Goal: Task Accomplishment & Management: Complete application form

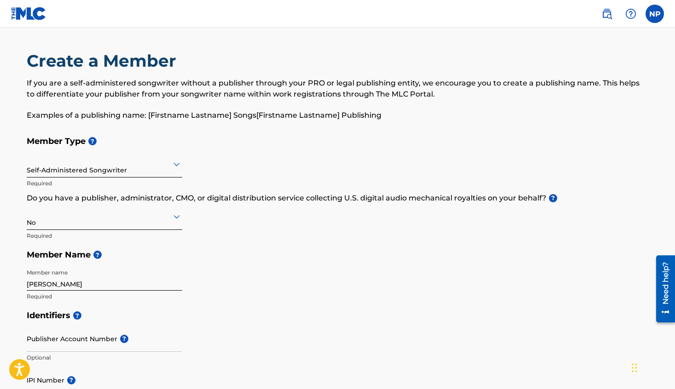
click at [88, 285] on input "[PERSON_NAME]" at bounding box center [105, 278] width 156 height 26
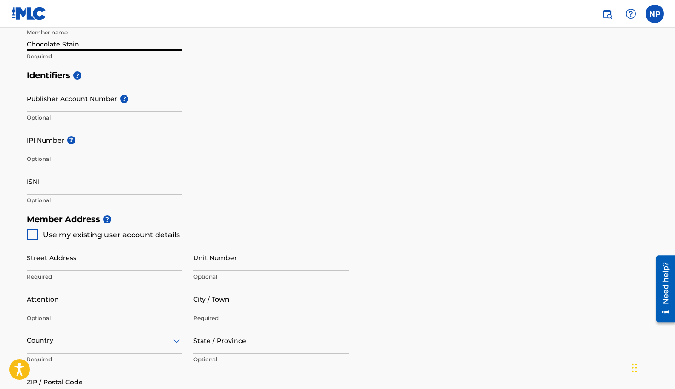
scroll to position [241, 0]
type input "Chocolate Stain"
click at [36, 234] on div at bounding box center [32, 234] width 11 height 11
type input "[STREET_ADDRESS][PERSON_NAME]"
type input "[PERSON_NAME][GEOGRAPHIC_DATA]"
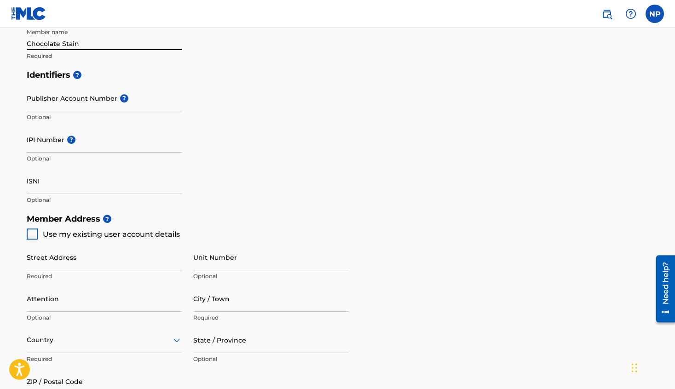
type input "48030"
type input "313"
type input "6291459"
type input "[EMAIL_ADDRESS][DOMAIN_NAME]"
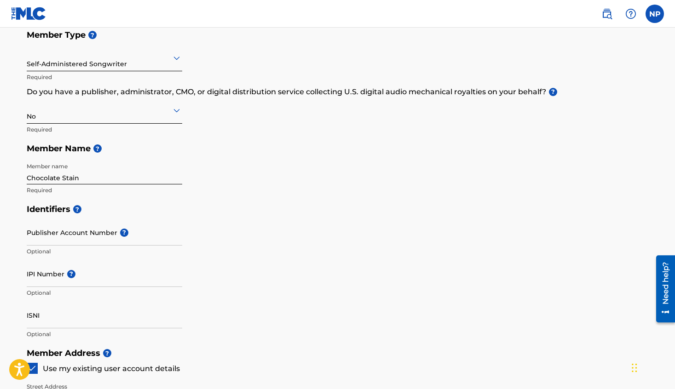
scroll to position [106, 0]
click at [87, 239] on input "Publisher Account Number ?" at bounding box center [105, 233] width 156 height 26
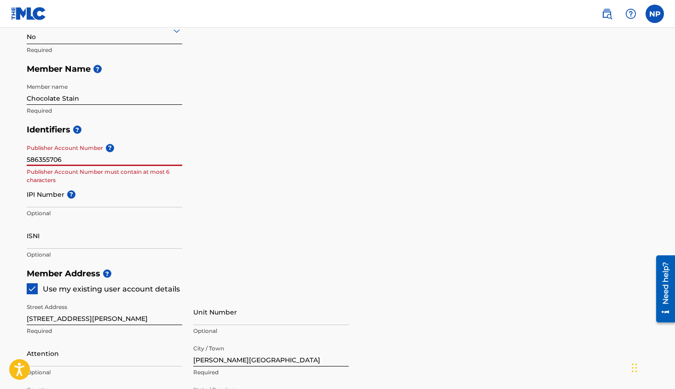
scroll to position [186, 0]
click at [256, 156] on div "Identifiers ? Publisher Account Number ? 586355706 Publisher Account Number mus…" at bounding box center [338, 192] width 622 height 144
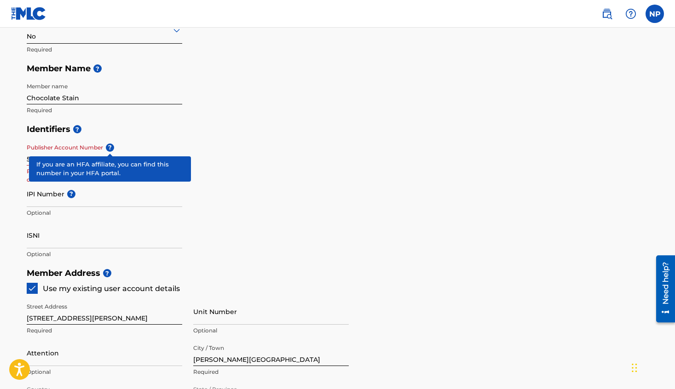
click at [111, 147] on span "?" at bounding box center [110, 148] width 8 height 8
click at [111, 147] on input "586355706" at bounding box center [105, 152] width 156 height 26
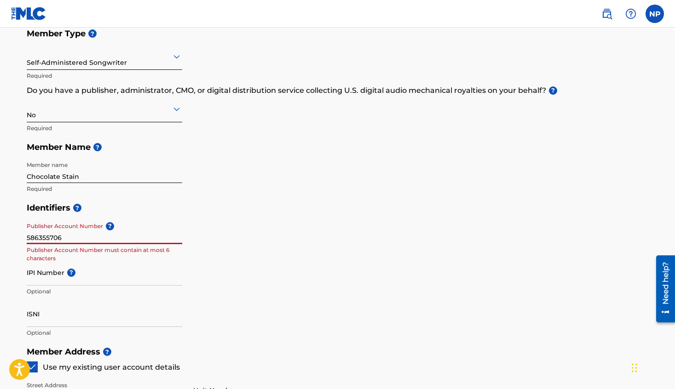
scroll to position [107, 0]
click at [170, 60] on div at bounding box center [105, 57] width 156 height 12
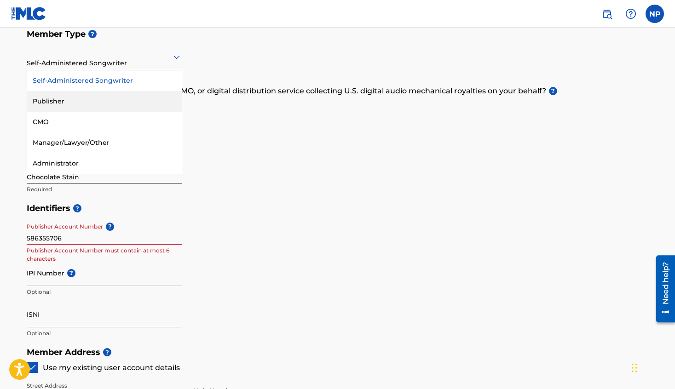
click at [86, 100] on div "Publisher" at bounding box center [104, 101] width 155 height 21
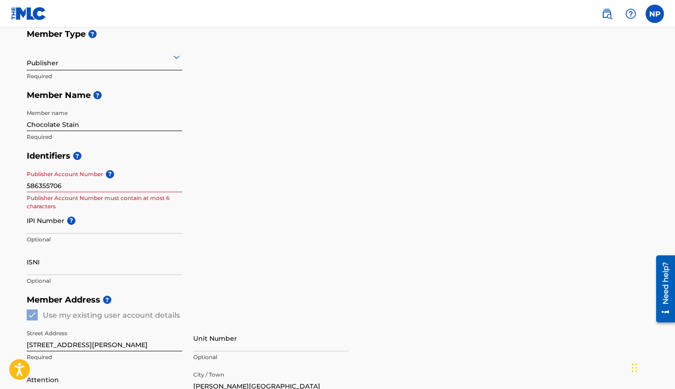
click at [142, 184] on input "586355706" at bounding box center [105, 179] width 156 height 26
click at [115, 175] on input "586355706" at bounding box center [105, 179] width 156 height 26
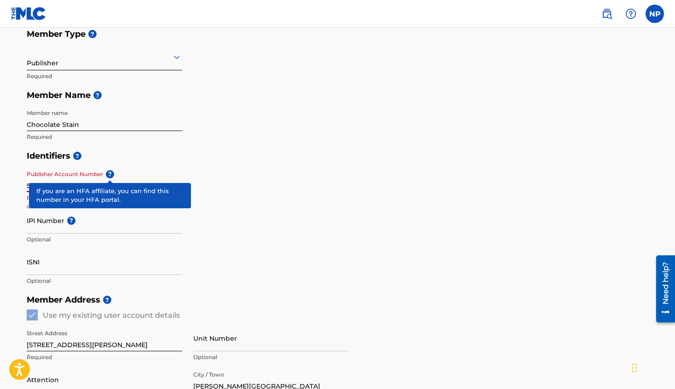
click at [110, 175] on span "?" at bounding box center [110, 174] width 8 height 8
click at [110, 175] on input "586355706" at bounding box center [105, 179] width 156 height 26
click at [110, 175] on span "?" at bounding box center [110, 174] width 8 height 8
click at [110, 175] on input "586355706" at bounding box center [105, 179] width 156 height 26
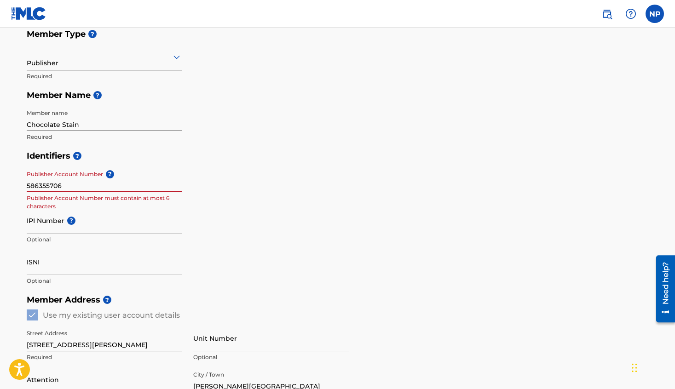
click at [96, 181] on input "586355706" at bounding box center [105, 179] width 156 height 26
click at [64, 185] on input "586355706" at bounding box center [105, 179] width 156 height 26
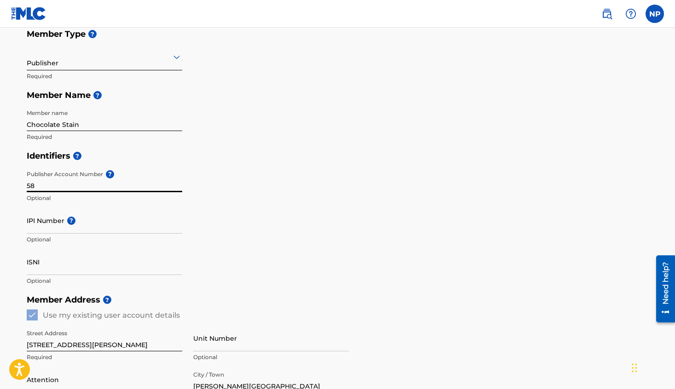
type input "5"
click at [229, 144] on div "Member Type ? Publisher Required Member Name ? Member name Chocolate Stain Requ…" at bounding box center [338, 85] width 622 height 122
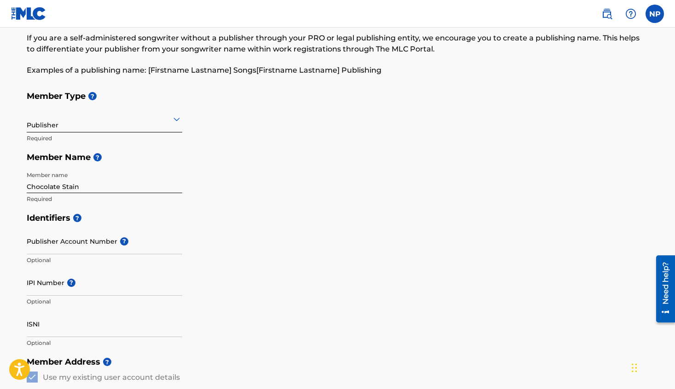
scroll to position [43, 0]
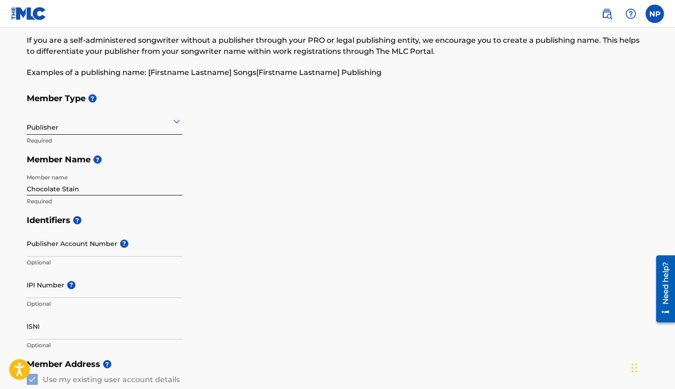
click at [178, 127] on div "Publisher" at bounding box center [105, 121] width 156 height 23
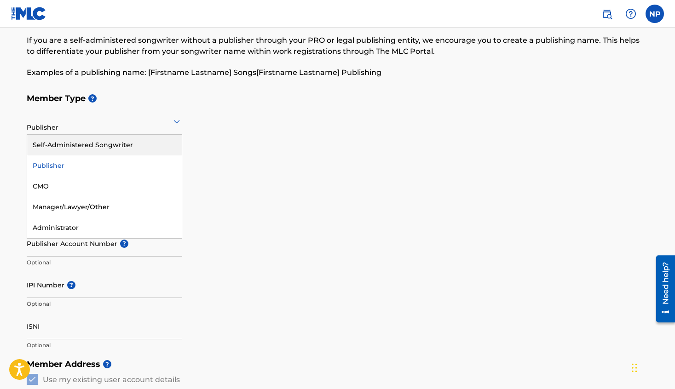
click at [160, 143] on div "Self-Administered Songwriter" at bounding box center [104, 145] width 155 height 21
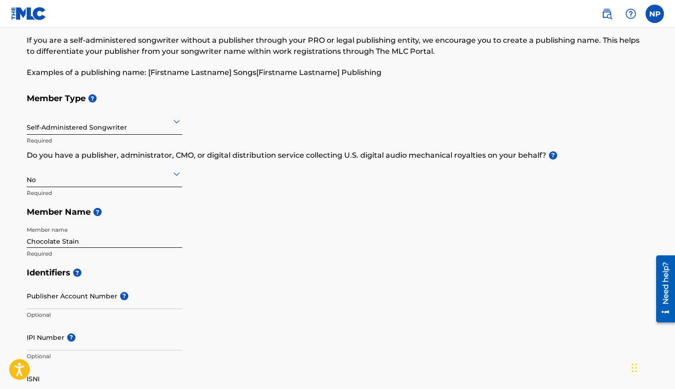
click at [174, 171] on icon at bounding box center [176, 173] width 11 height 11
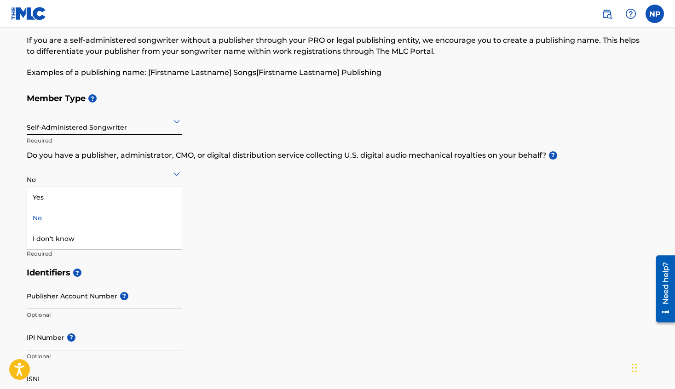
click at [174, 171] on icon at bounding box center [176, 173] width 11 height 11
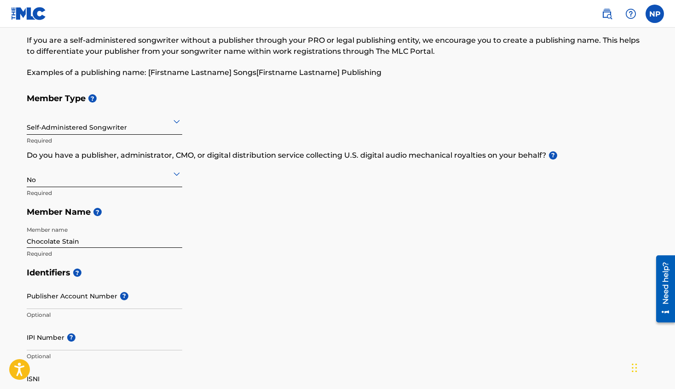
click at [143, 240] on input "Chocolate Stain" at bounding box center [105, 235] width 156 height 26
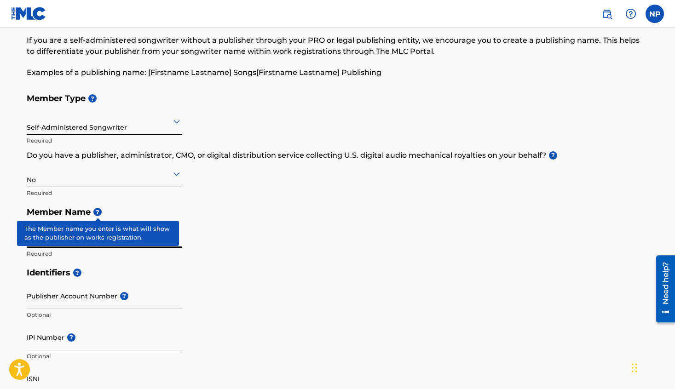
click at [96, 212] on span "?" at bounding box center [97, 212] width 8 height 8
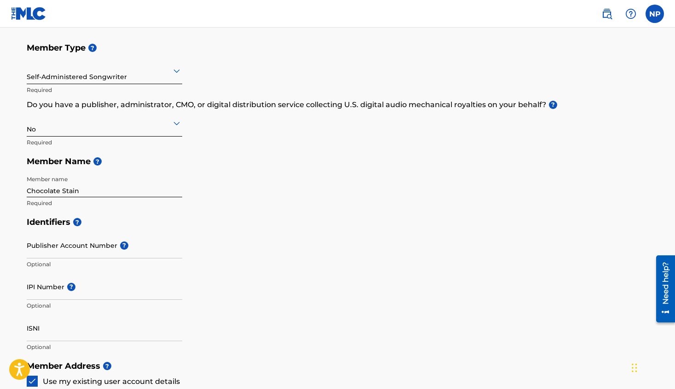
scroll to position [92, 0]
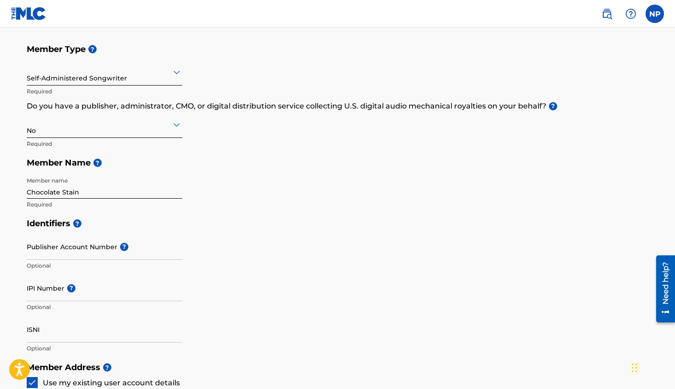
click at [160, 69] on div at bounding box center [105, 72] width 156 height 12
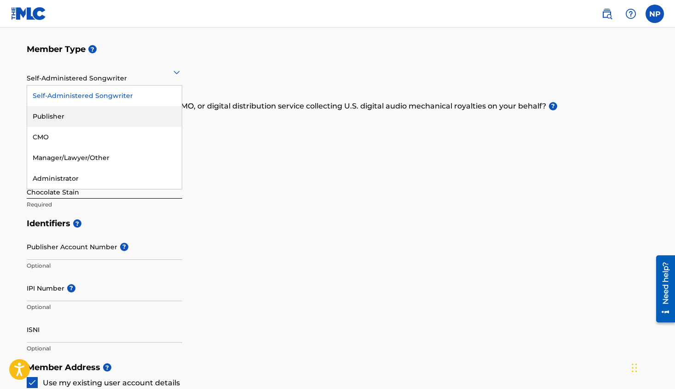
click at [92, 113] on div "Publisher" at bounding box center [104, 116] width 155 height 21
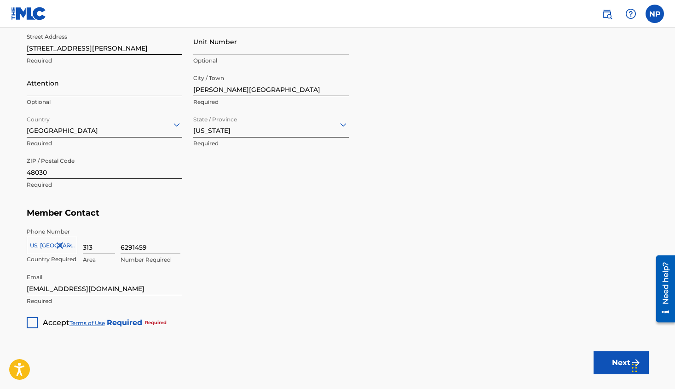
scroll to position [456, 0]
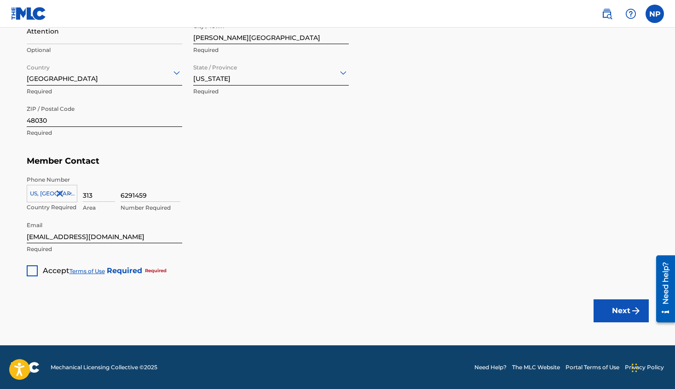
click at [34, 272] on div at bounding box center [32, 271] width 11 height 11
click at [629, 311] on button "Next" at bounding box center [621, 311] width 55 height 23
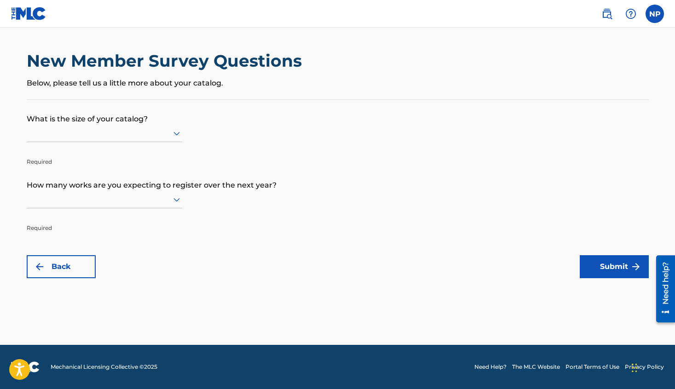
click at [175, 133] on icon at bounding box center [177, 134] width 6 height 4
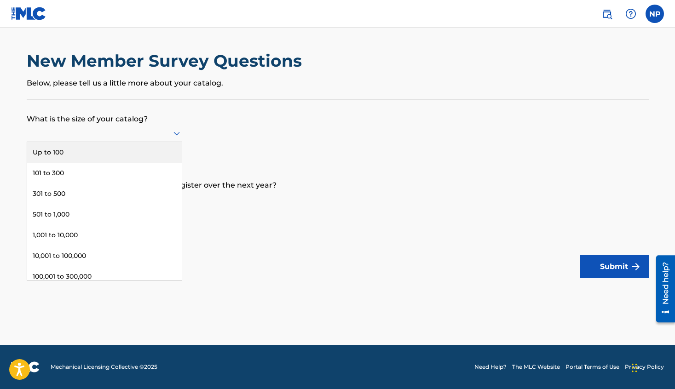
click at [329, 133] on form "What is the size of your catalog? Up to 100, 1 of 9. 9 results available. Use U…" at bounding box center [338, 189] width 622 height 179
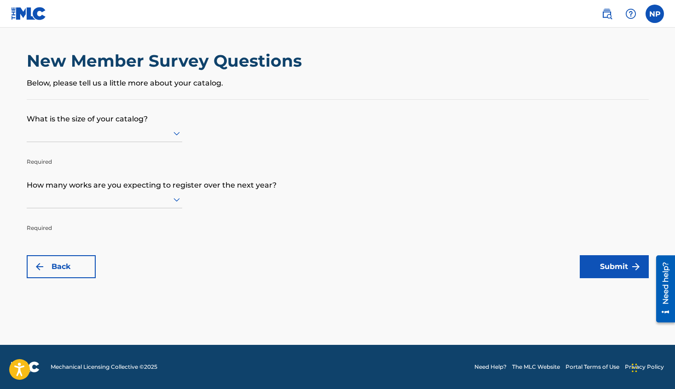
click at [170, 130] on div at bounding box center [105, 133] width 156 height 12
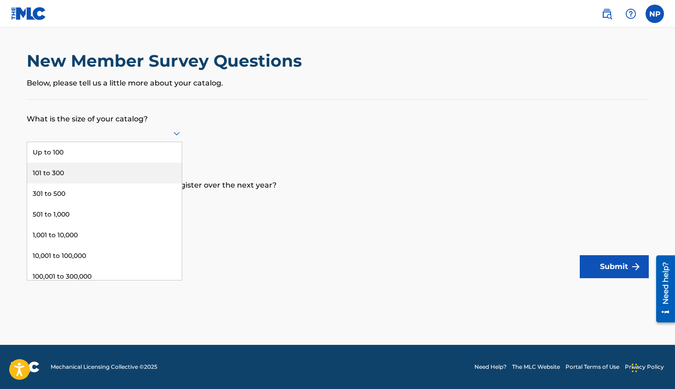
click at [113, 168] on div "101 to 300" at bounding box center [104, 173] width 155 height 21
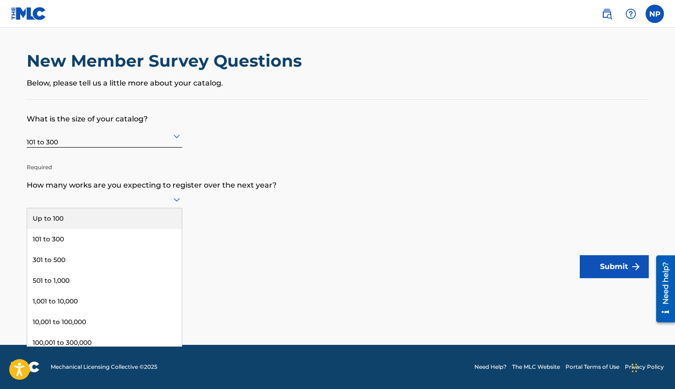
click at [176, 200] on icon at bounding box center [177, 200] width 6 height 4
click at [169, 215] on div "Up to 100" at bounding box center [104, 218] width 155 height 21
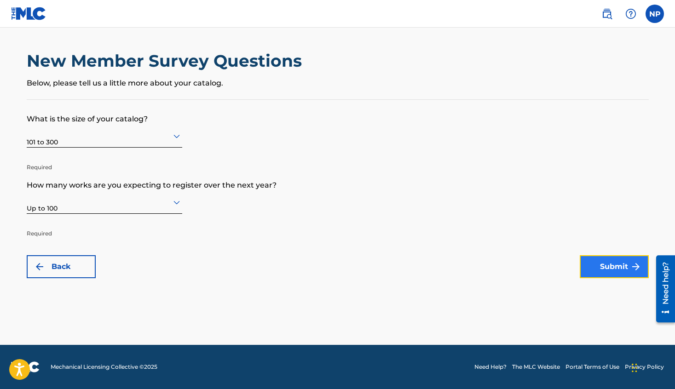
click at [605, 263] on button "Submit" at bounding box center [614, 266] width 69 height 23
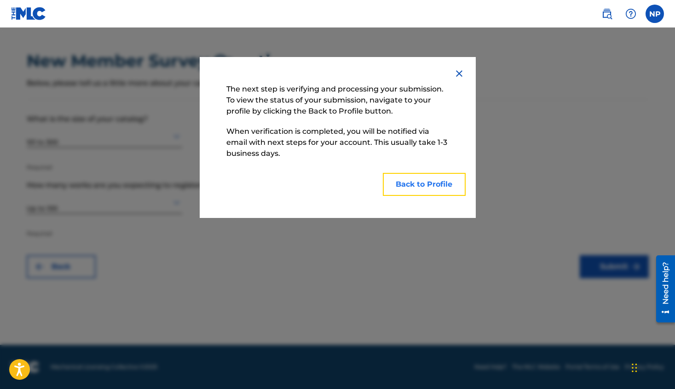
click at [443, 182] on button "Back to Profile" at bounding box center [424, 184] width 83 height 23
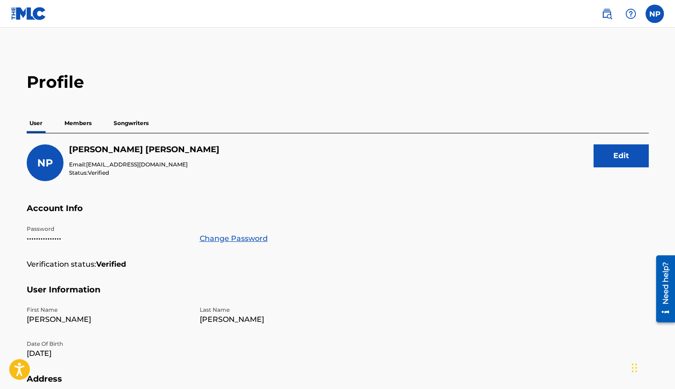
click at [137, 124] on p "Songwriters" at bounding box center [131, 123] width 41 height 19
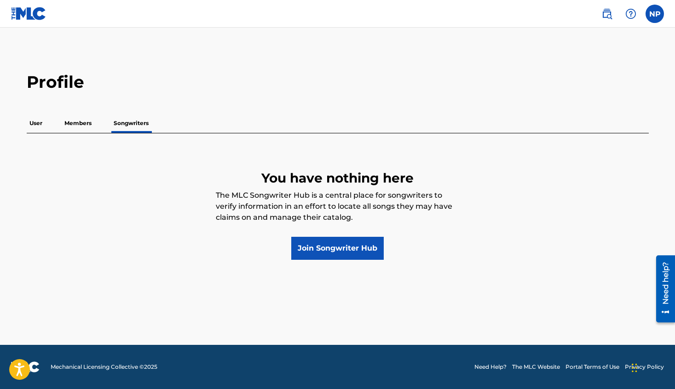
click at [81, 124] on p "Members" at bounding box center [78, 123] width 33 height 19
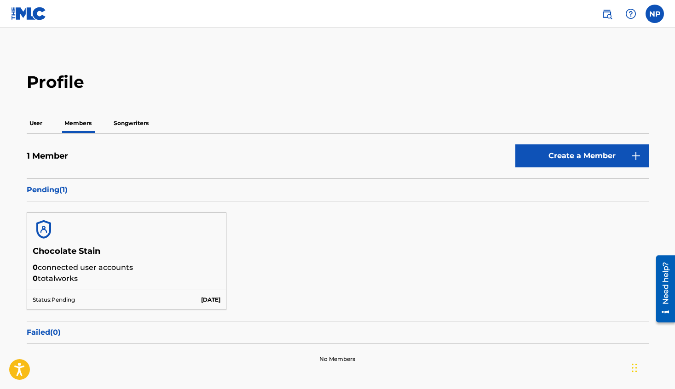
click at [49, 191] on p "Pending ( 1 )" at bounding box center [338, 190] width 622 height 11
click at [39, 122] on p "User" at bounding box center [36, 123] width 18 height 19
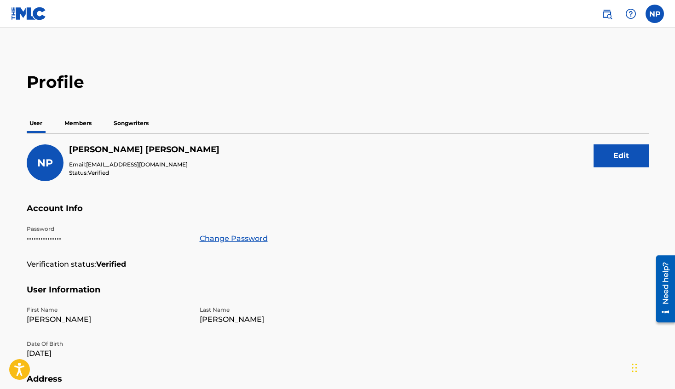
click at [82, 119] on p "Members" at bounding box center [78, 123] width 33 height 19
